Goal: Task Accomplishment & Management: Complete application form

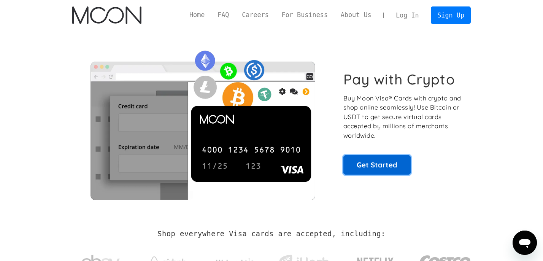
click at [393, 164] on link "Get Started" at bounding box center [376, 164] width 67 height 19
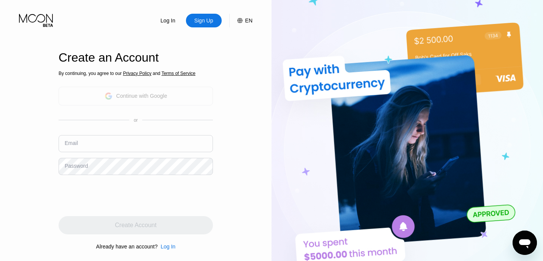
click at [129, 99] on div "Continue with Google" at bounding box center [136, 96] width 63 height 12
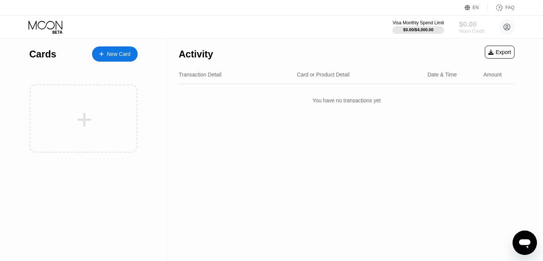
click at [477, 32] on div "Moon Credit" at bounding box center [471, 31] width 25 height 5
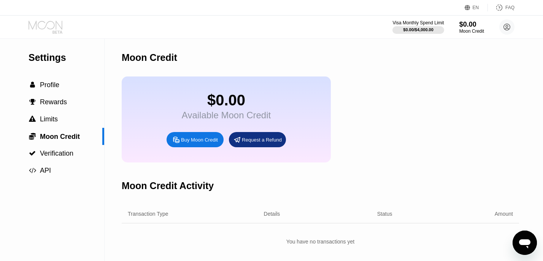
click at [44, 27] on icon at bounding box center [46, 27] width 35 height 13
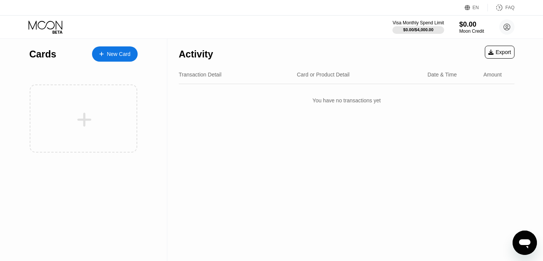
click at [111, 51] on div "New Card" at bounding box center [119, 54] width 24 height 6
